Goal: Task Accomplishment & Management: Complete application form

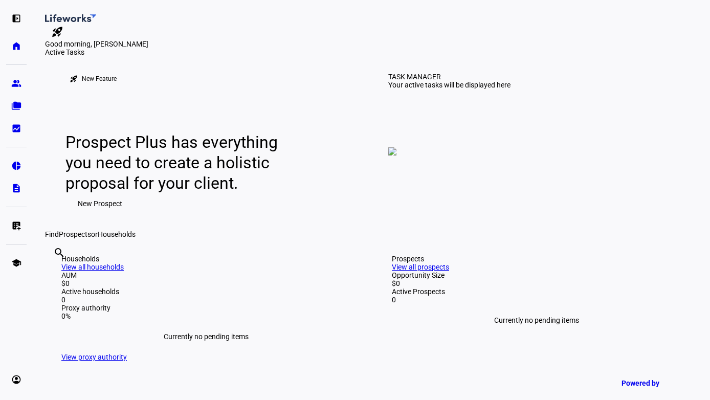
click at [99, 214] on span "New Prospect" at bounding box center [100, 203] width 45 height 20
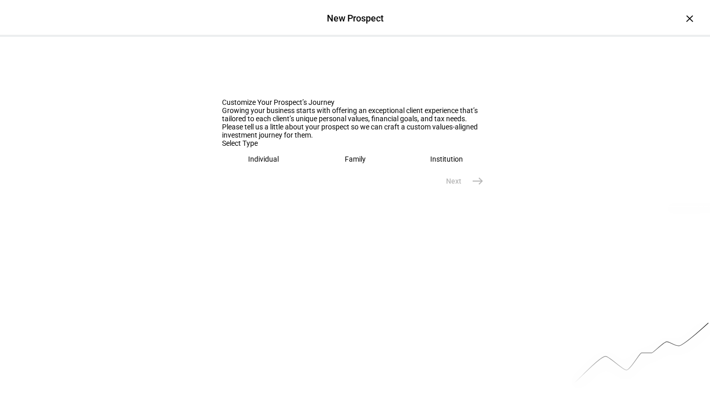
click at [280, 171] on eth-mega-radio-button "Individual" at bounding box center [263, 159] width 83 height 24
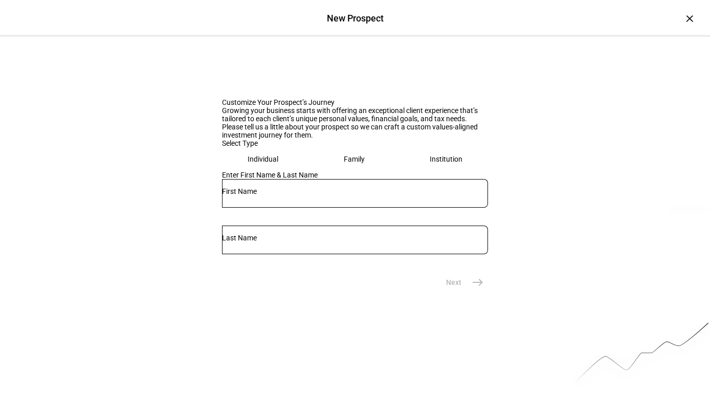
click at [305, 195] on input "text" at bounding box center [355, 191] width 266 height 8
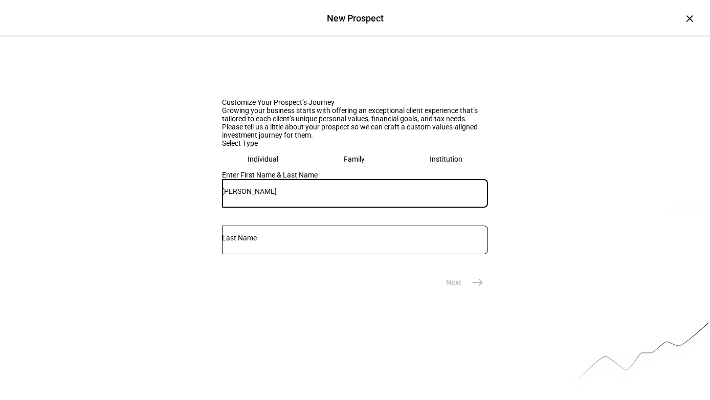
type input "[PERSON_NAME]"
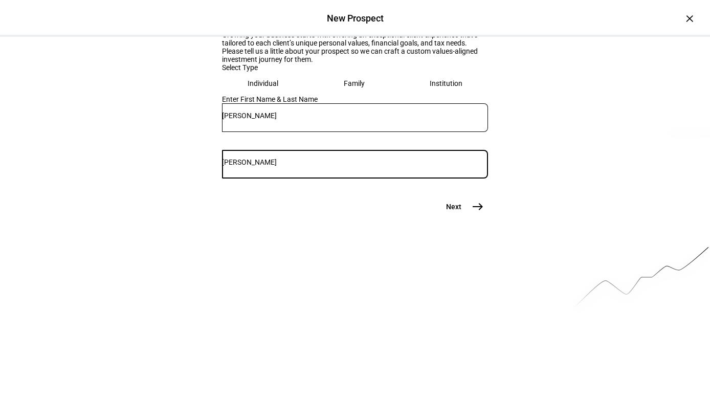
scroll to position [82, 0]
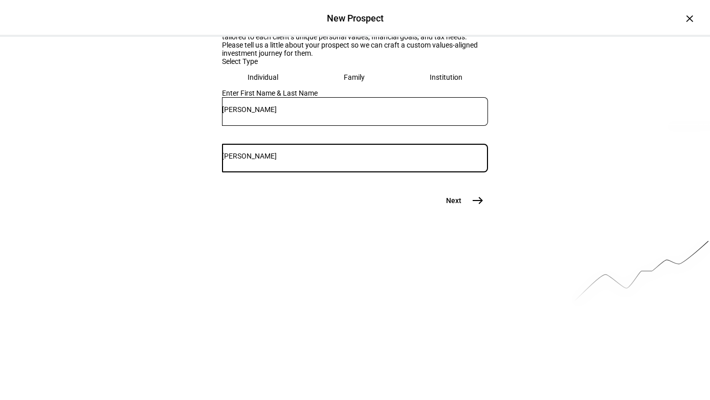
type input "[PERSON_NAME]"
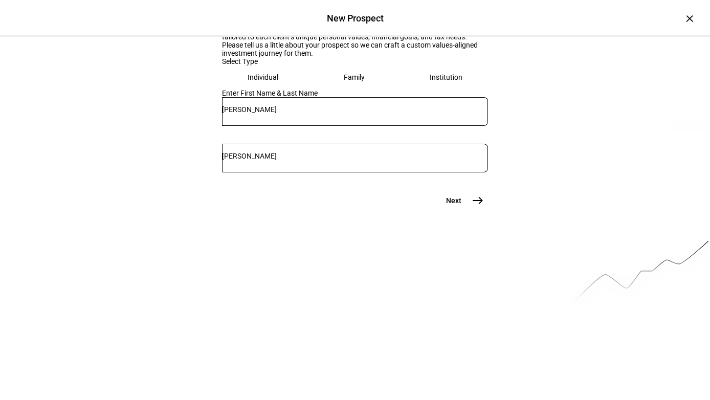
click at [480, 207] on mat-icon "east" at bounding box center [478, 200] width 12 height 12
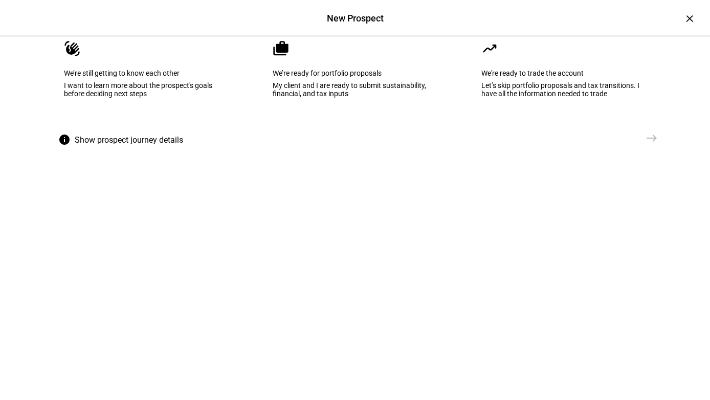
click at [318, 98] on div "My client and I are ready to submit sustainability, financial, and tax inputs" at bounding box center [355, 89] width 165 height 16
click at [657, 144] on mat-icon "east" at bounding box center [652, 138] width 12 height 12
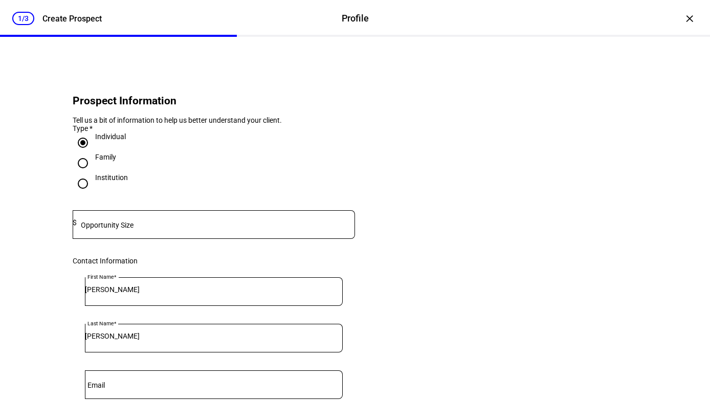
click at [227, 227] on input at bounding box center [216, 222] width 278 height 8
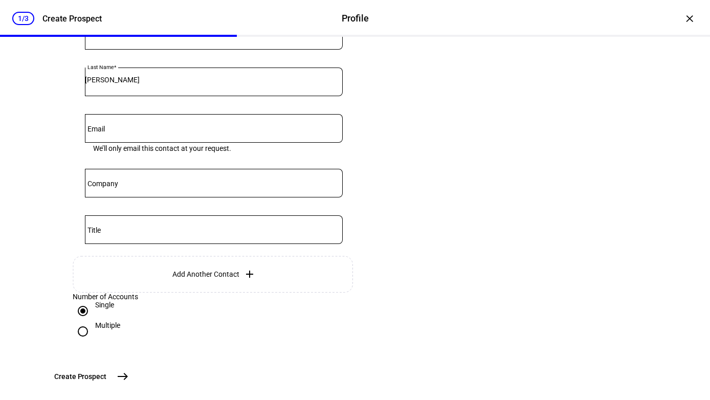
scroll to position [259, 0]
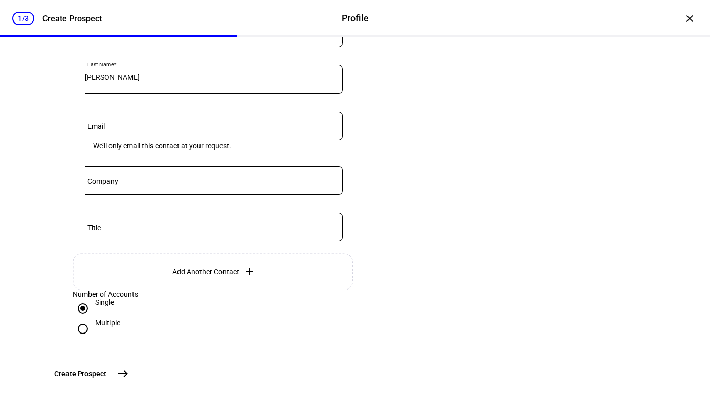
type input "800,000"
click at [158, 128] on input "Email" at bounding box center [214, 124] width 258 height 8
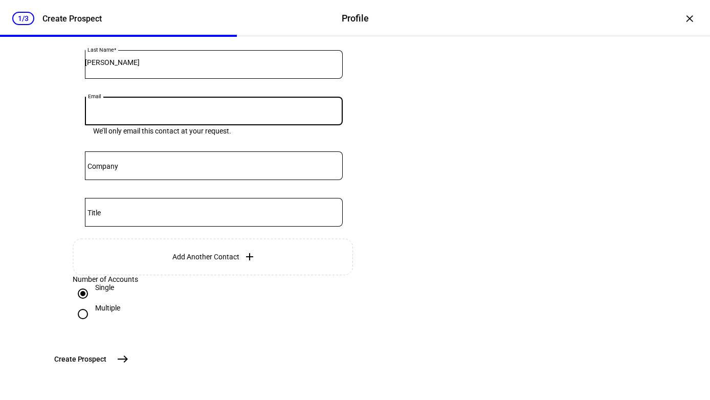
scroll to position [299, 0]
click at [102, 107] on input "Email" at bounding box center [214, 109] width 258 height 8
paste input "jtegodwin@aol.com"
type input "jtegodwin@aol.com"
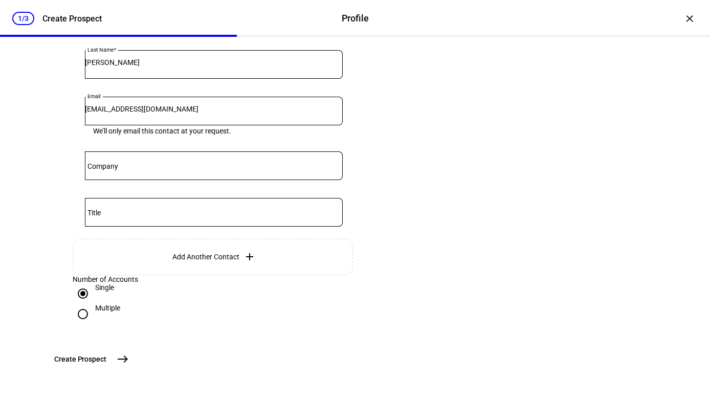
click at [129, 356] on mat-icon "east" at bounding box center [123, 359] width 12 height 12
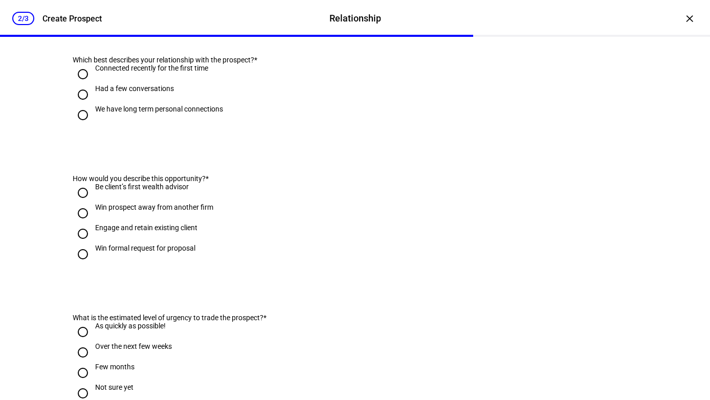
scroll to position [0, 0]
